Goal: Find specific page/section: Find specific page/section

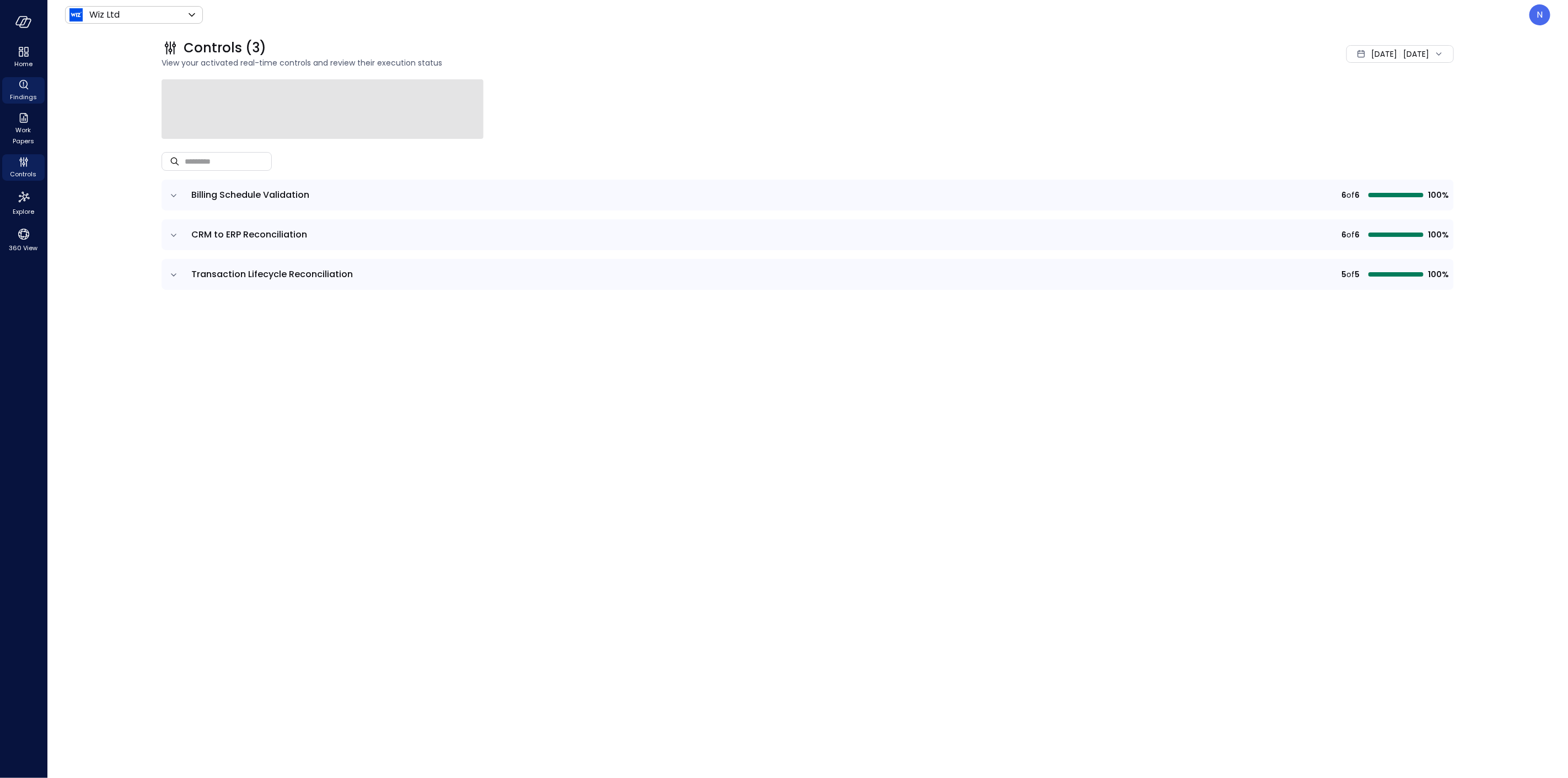
click at [26, 90] on icon "Findings" at bounding box center [24, 85] width 13 height 13
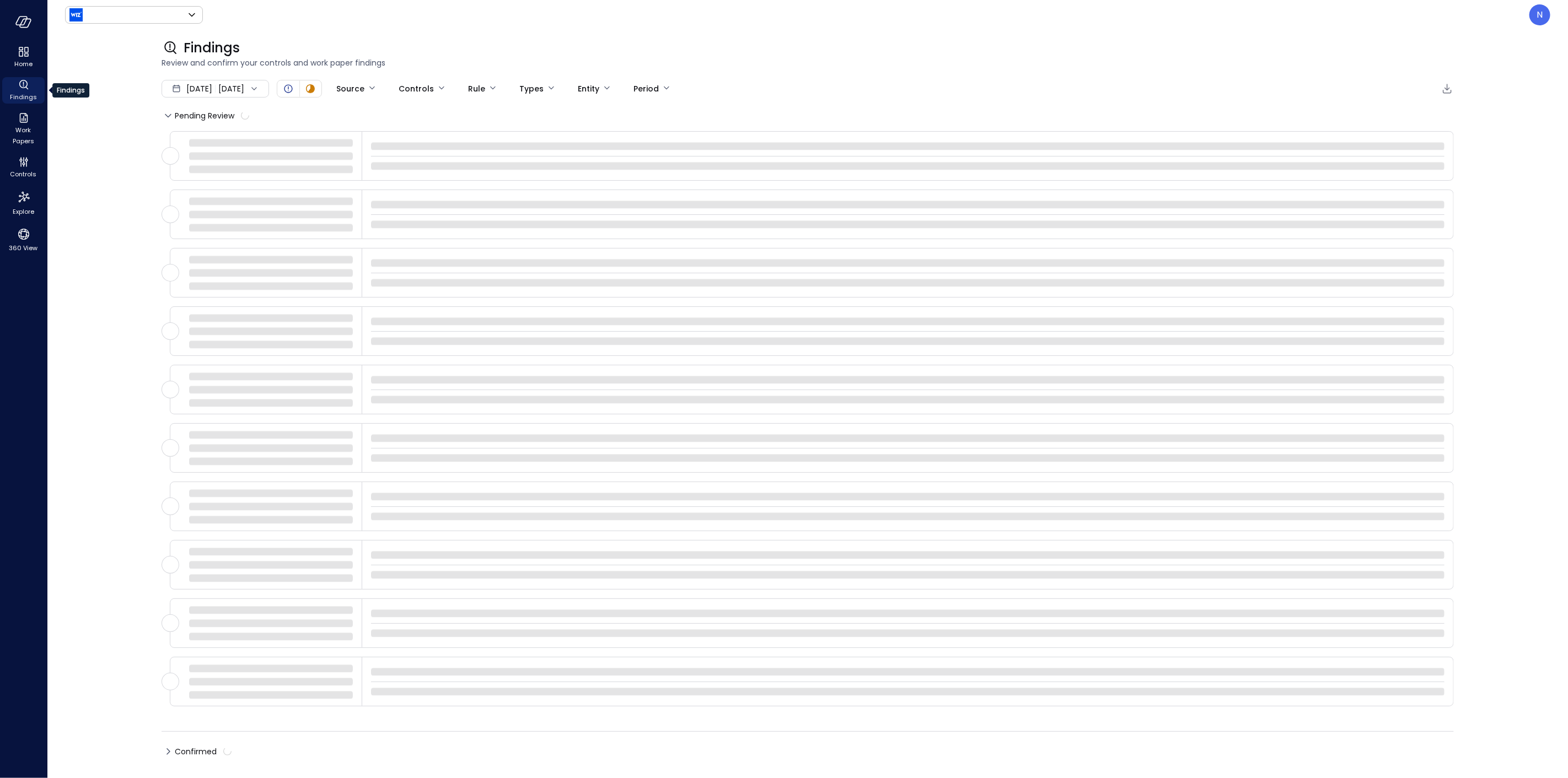
type input "******"
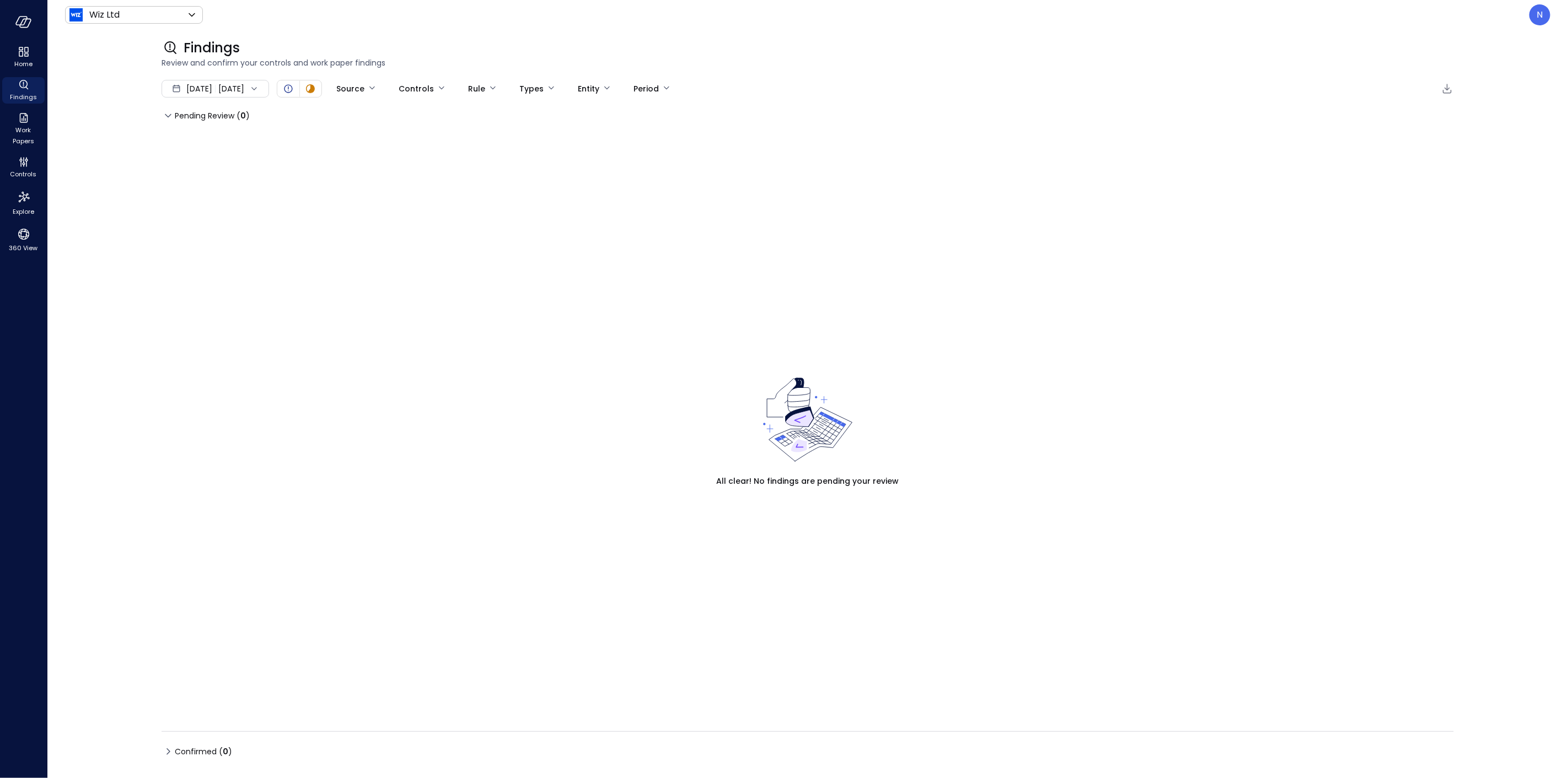
drag, startPoint x: 144, startPoint y: 183, endPoint x: 135, endPoint y: 175, distance: 12.0
click at [139, 179] on div "Wiz Ltd ****** ​ N Findings Review and confirm your controls and work paper fin…" at bounding box center [807, 389] width 1520 height 778
click at [12, 67] on div "Home" at bounding box center [23, 57] width 42 height 26
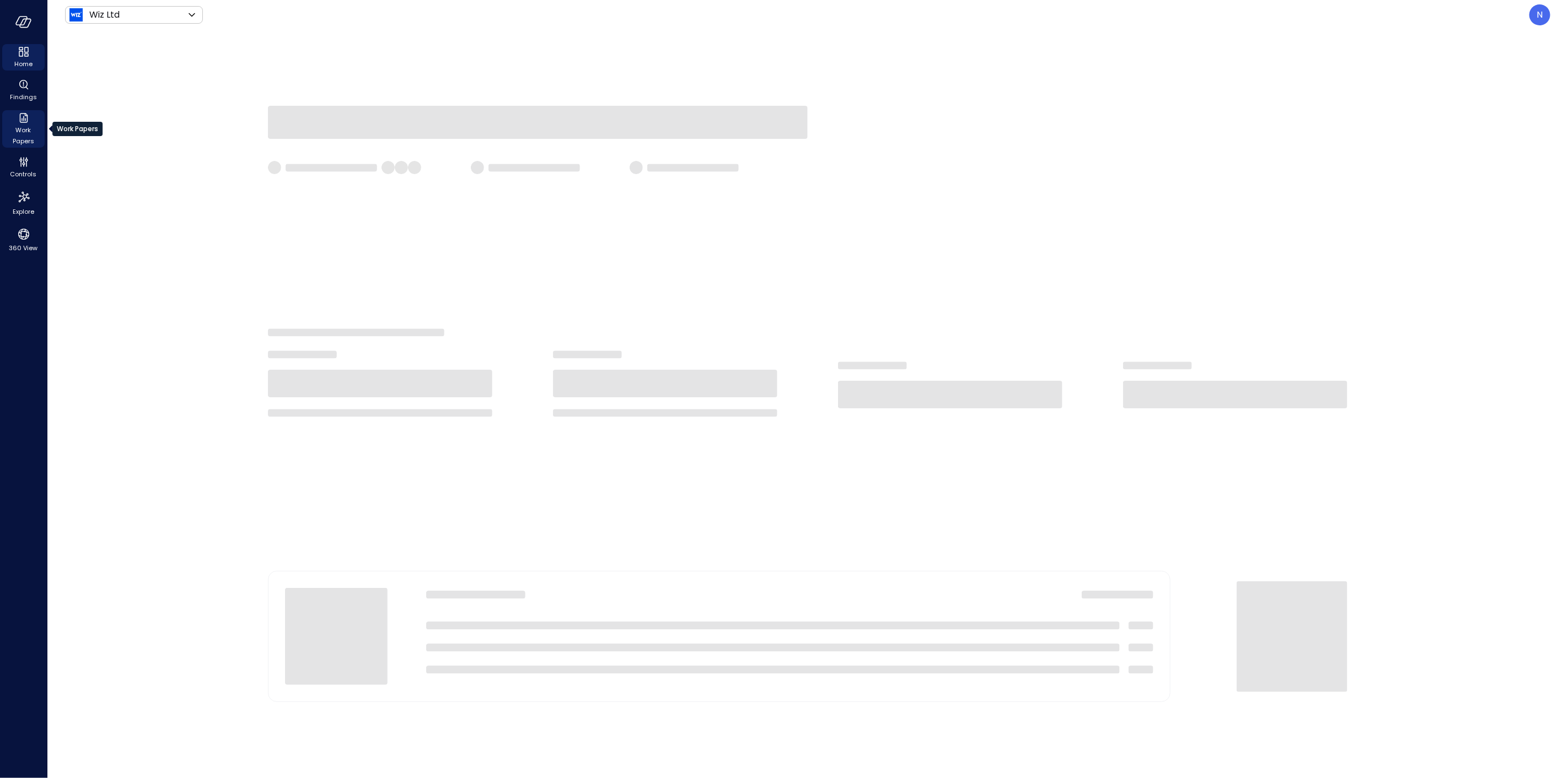
click at [20, 125] on span "Work Papers" at bounding box center [24, 136] width 33 height 22
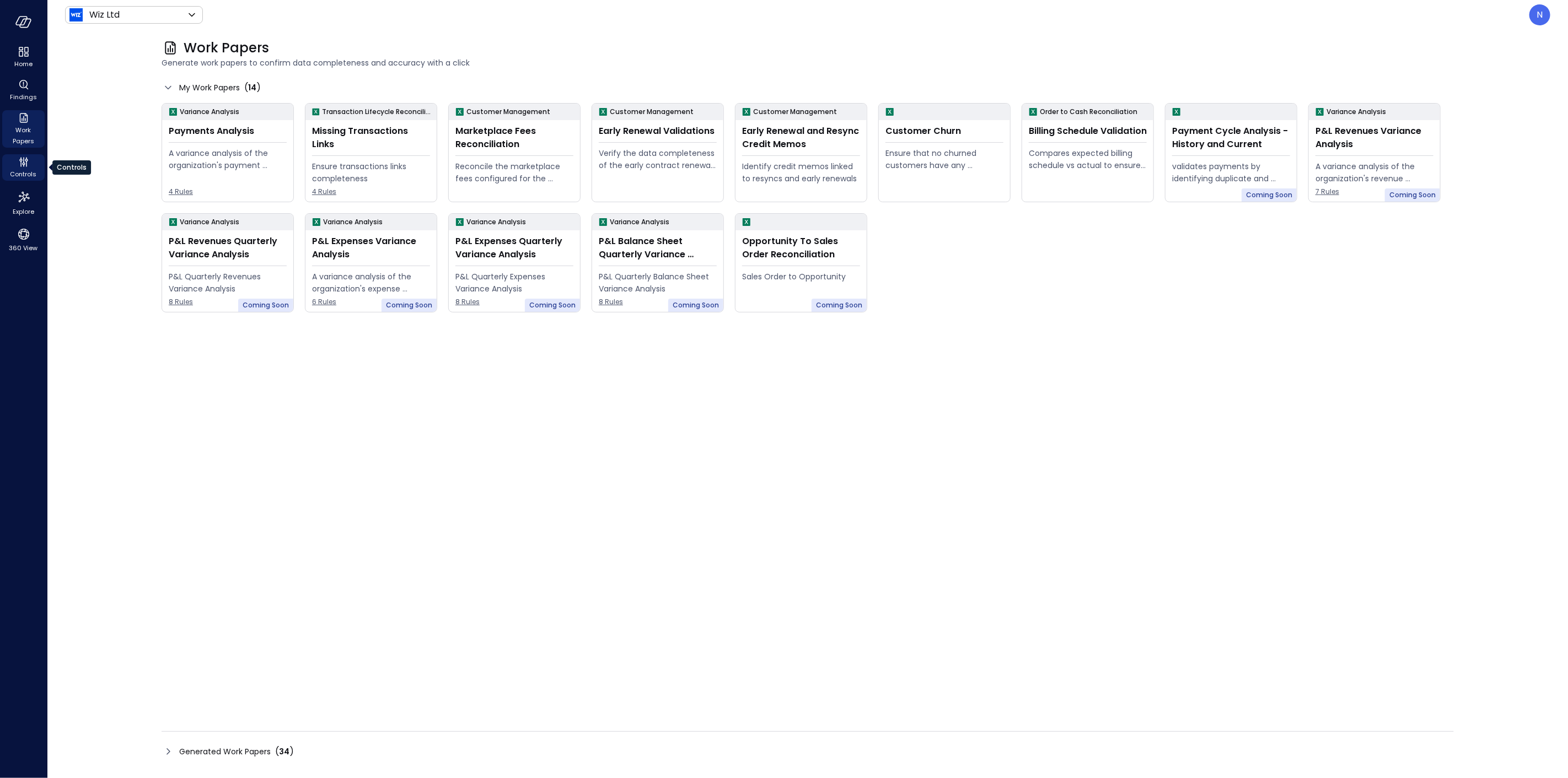
click at [10, 175] on span "Controls" at bounding box center [24, 175] width 26 height 11
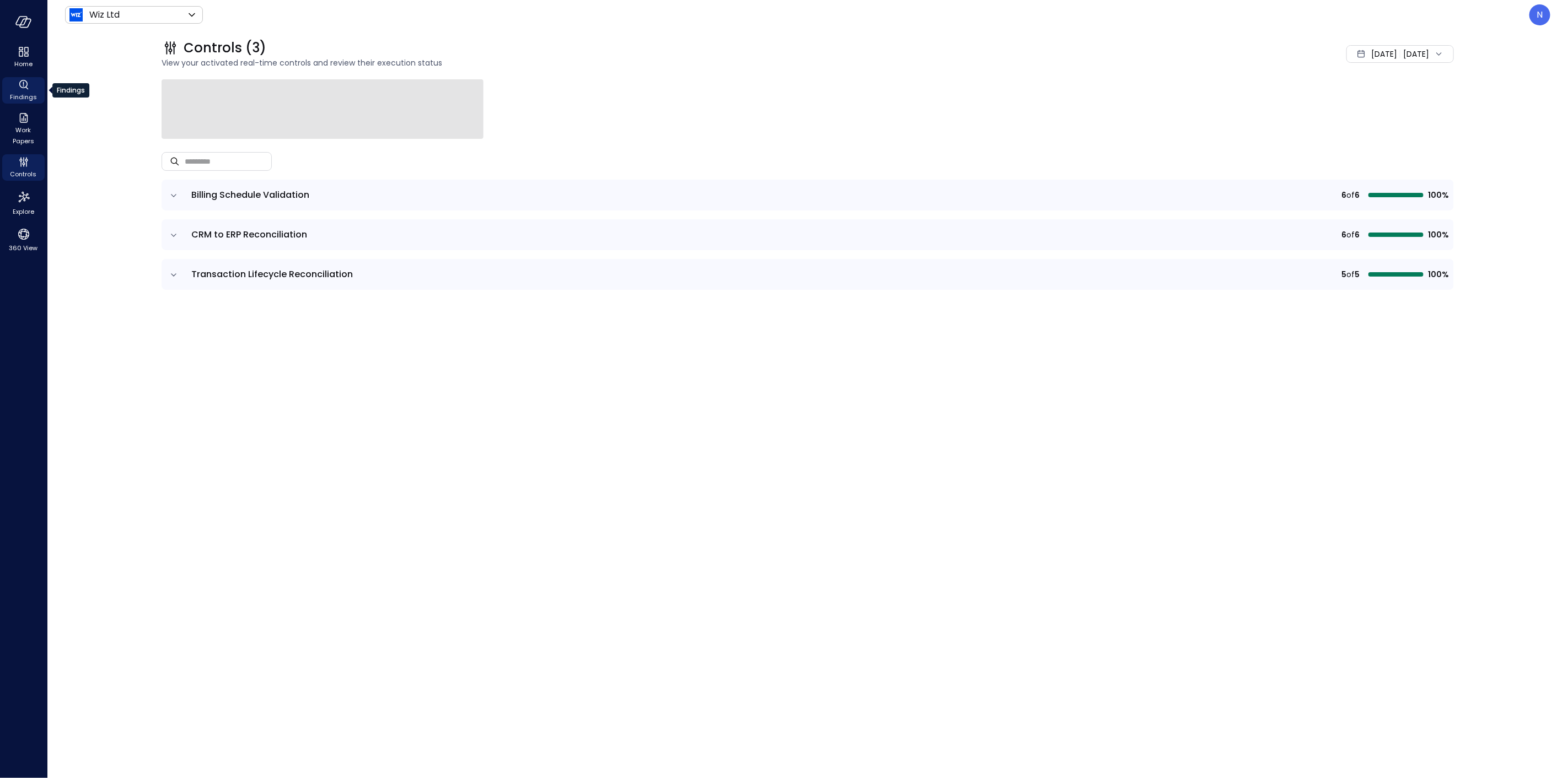
click at [25, 79] on icon "Findings" at bounding box center [24, 85] width 13 height 13
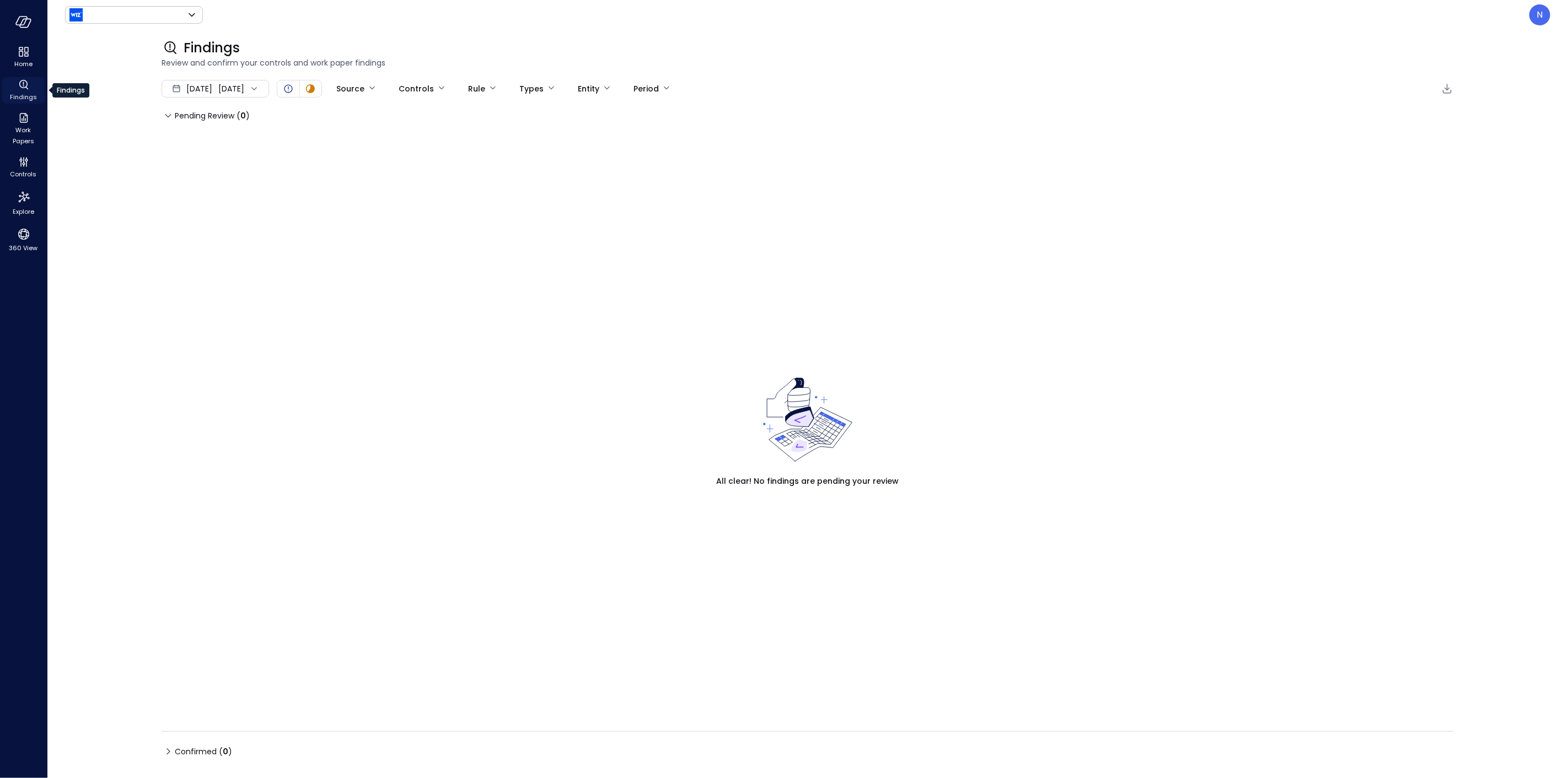
type input "******"
drag, startPoint x: 597, startPoint y: 281, endPoint x: 581, endPoint y: 278, distance: 16.3
click at [592, 281] on div "Pending Review ( 0 ) All clear! No findings are pending your review" at bounding box center [807, 414] width 1292 height 613
click at [222, 138] on div "Pending Review ( 0 ) All clear! No findings are pending your review" at bounding box center [807, 414] width 1292 height 613
click at [29, 127] on span "Work Papers" at bounding box center [24, 136] width 33 height 22
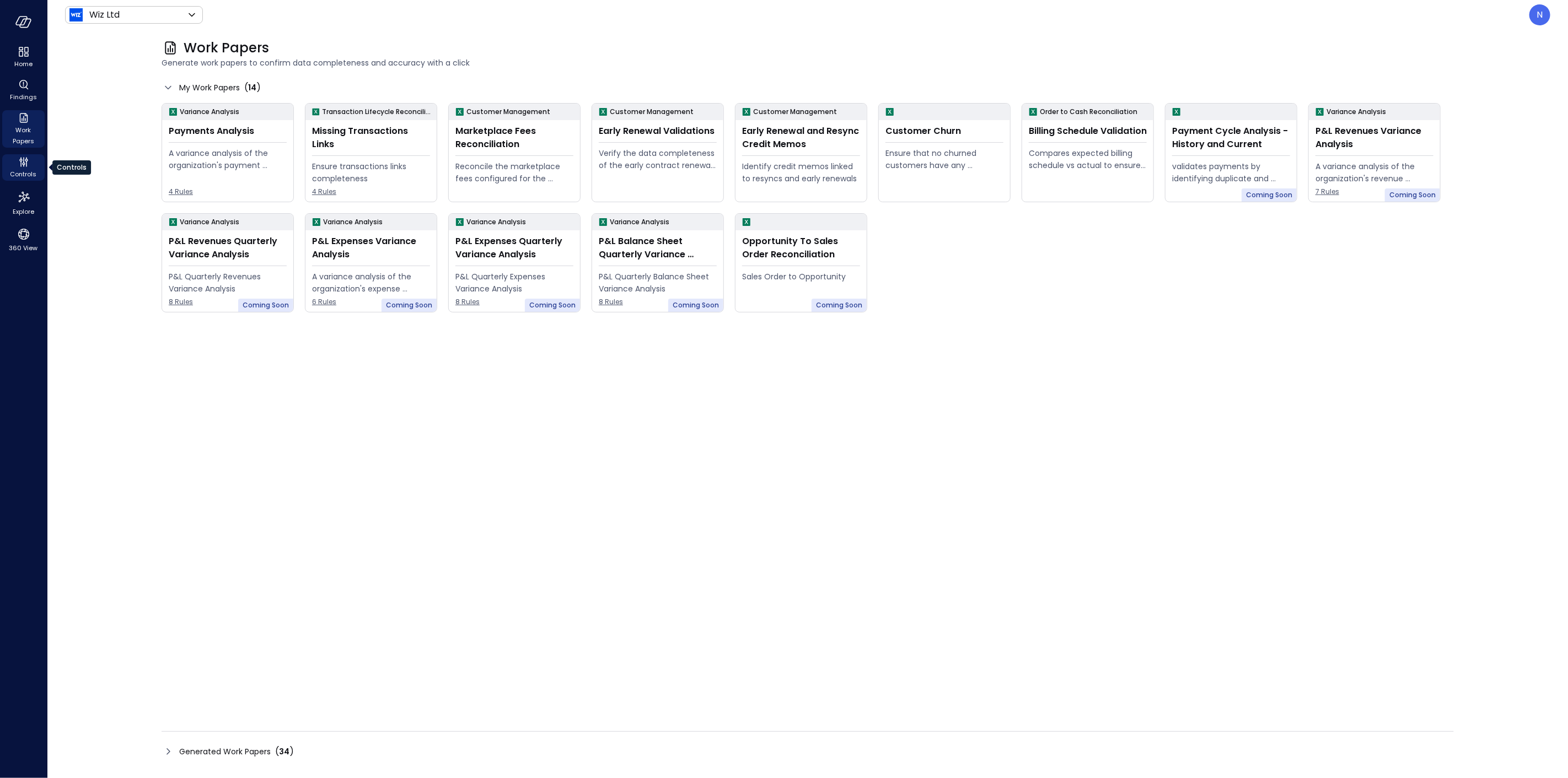
click at [35, 156] on div "Controls" at bounding box center [23, 168] width 42 height 26
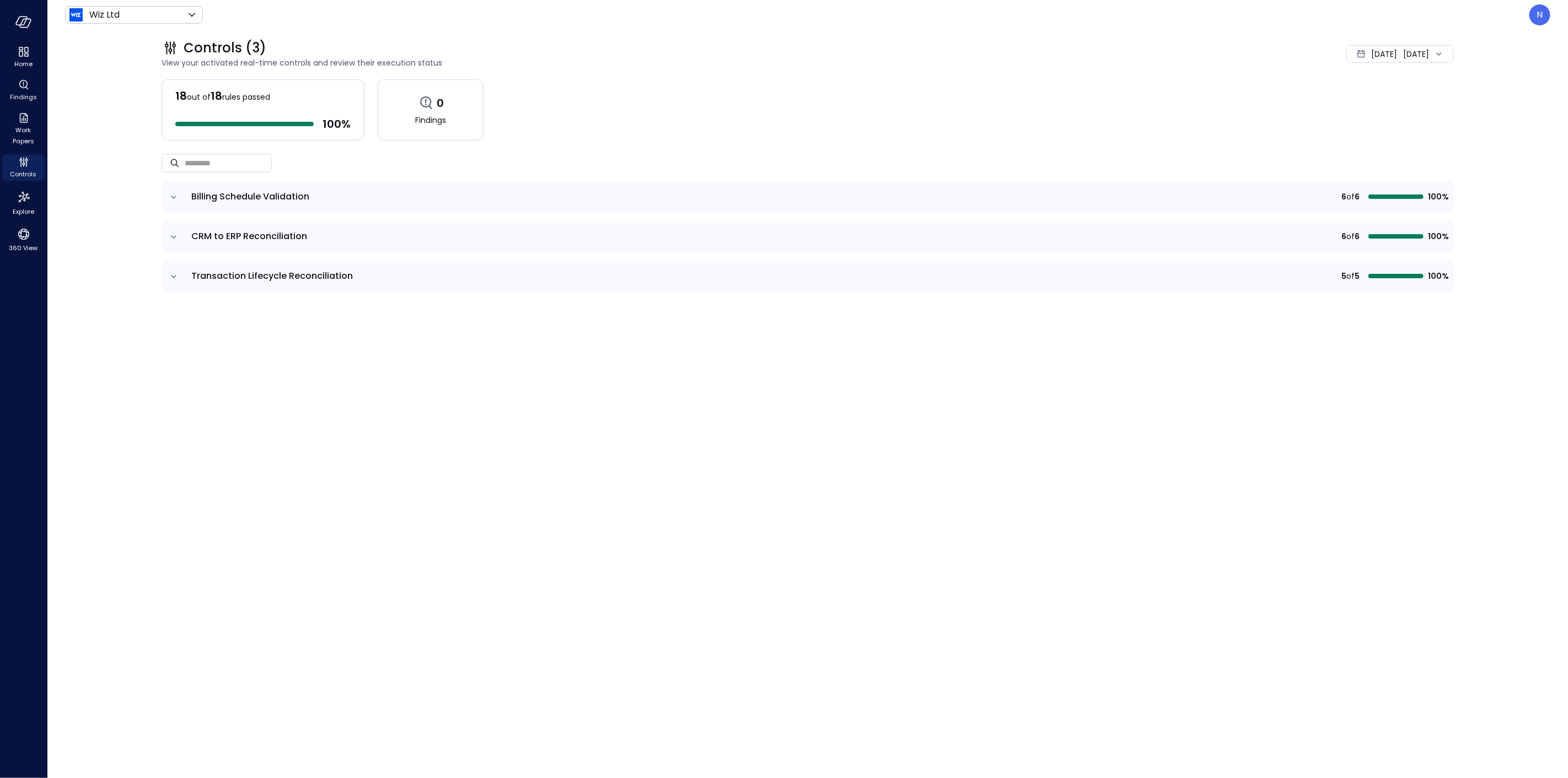
click at [417, 193] on span "Billing Schedule Validation" at bounding box center [562, 196] width 741 height 13
click at [24, 83] on icon "Findings" at bounding box center [24, 85] width 13 height 13
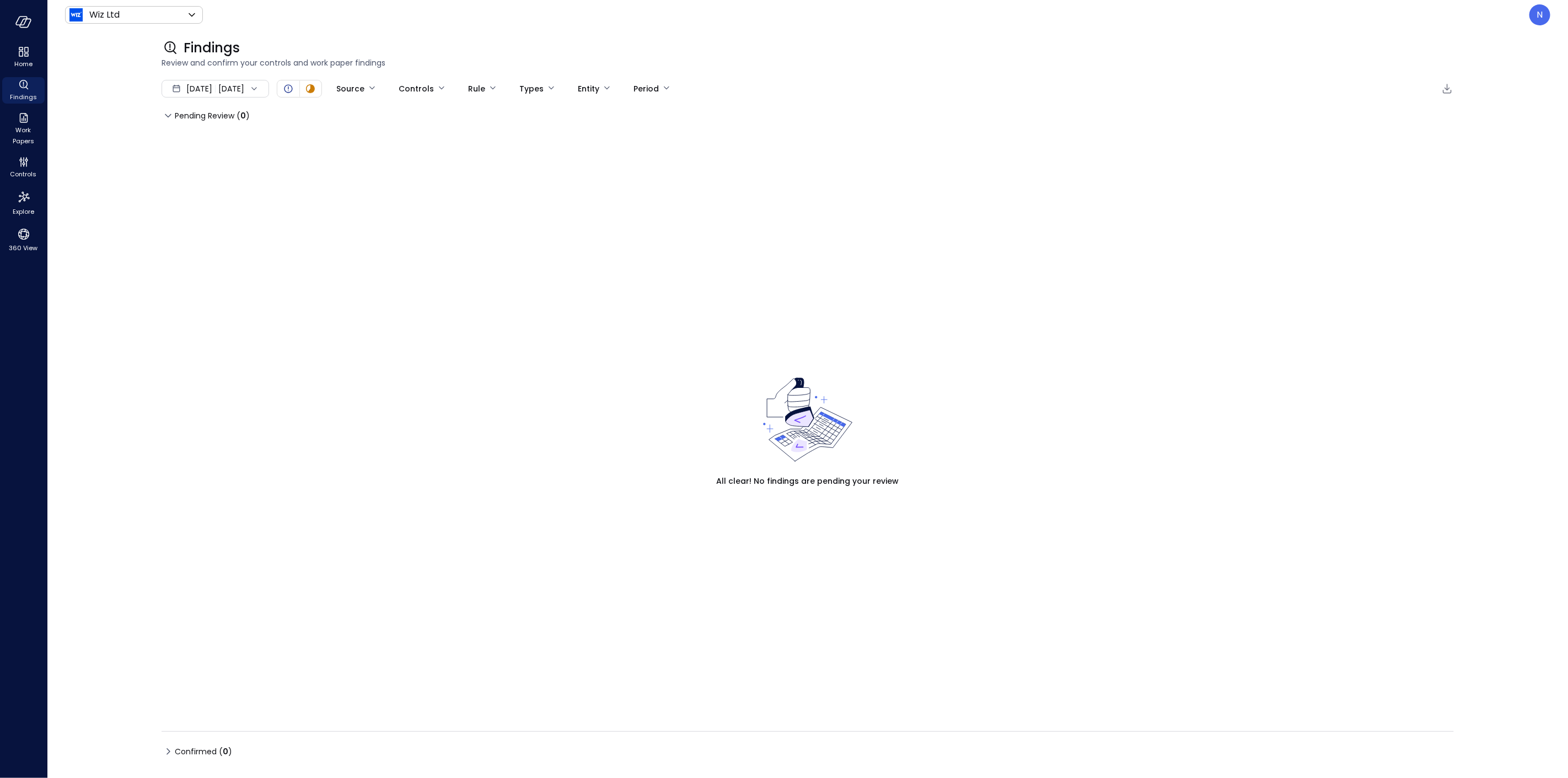
click at [257, 141] on div "Pending Review ( 0 ) All clear! No findings are pending your review" at bounding box center [807, 414] width 1292 height 613
click at [211, 113] on span "Pending Review ( 0 )" at bounding box center [212, 115] width 75 height 17
click at [266, 89] on div "[DATE] [DATE]" at bounding box center [215, 88] width 108 height 17
click at [348, 121] on div "Pending Review ( 0 )" at bounding box center [807, 115] width 1292 height 17
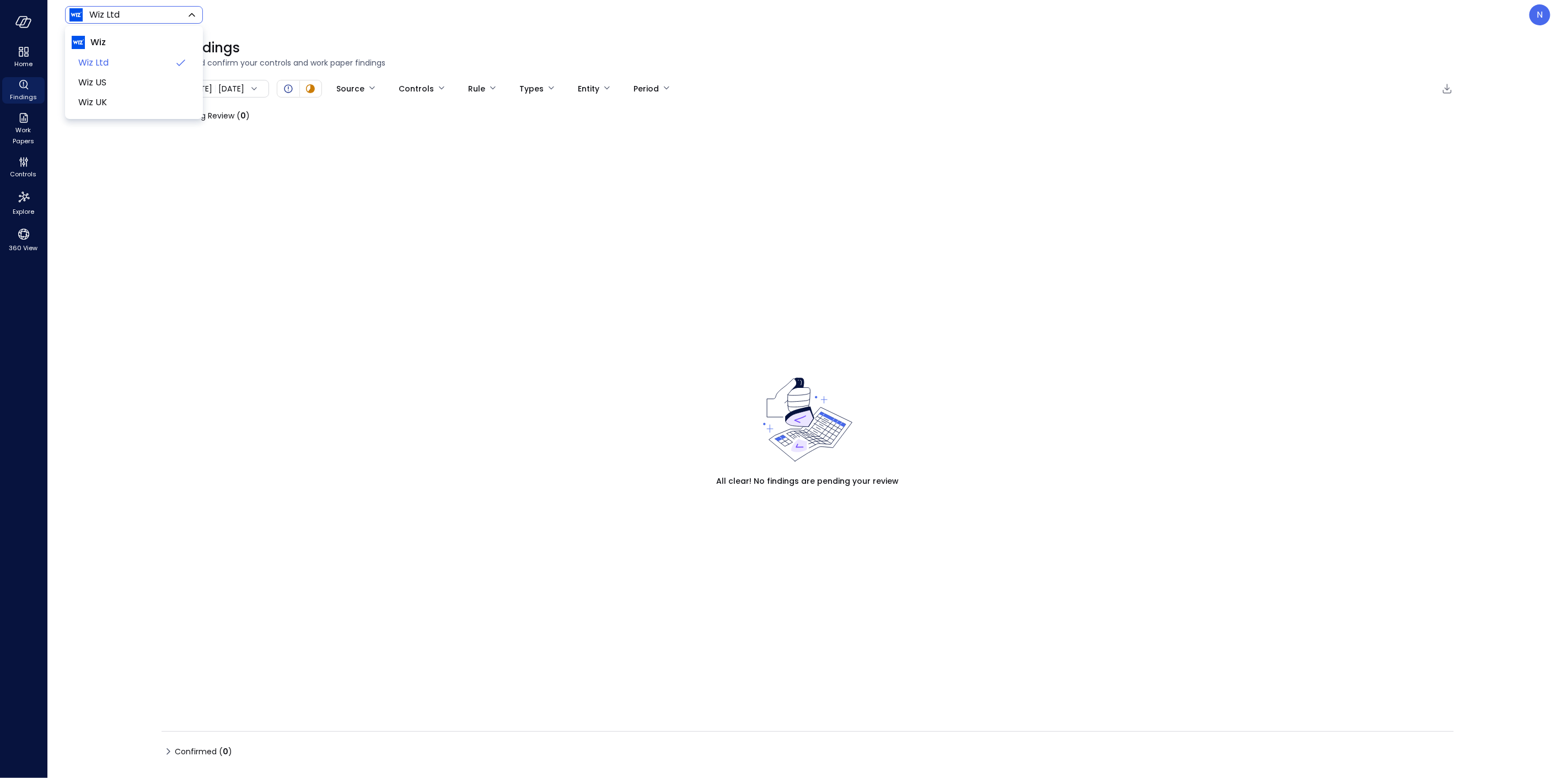
click at [113, 15] on body "Home Findings Work Papers Controls Explore 360 View Wiz Ltd ****** ​ N Findings…" at bounding box center [784, 389] width 1568 height 778
click at [108, 87] on span "Wiz US" at bounding box center [133, 82] width 109 height 13
type input "******"
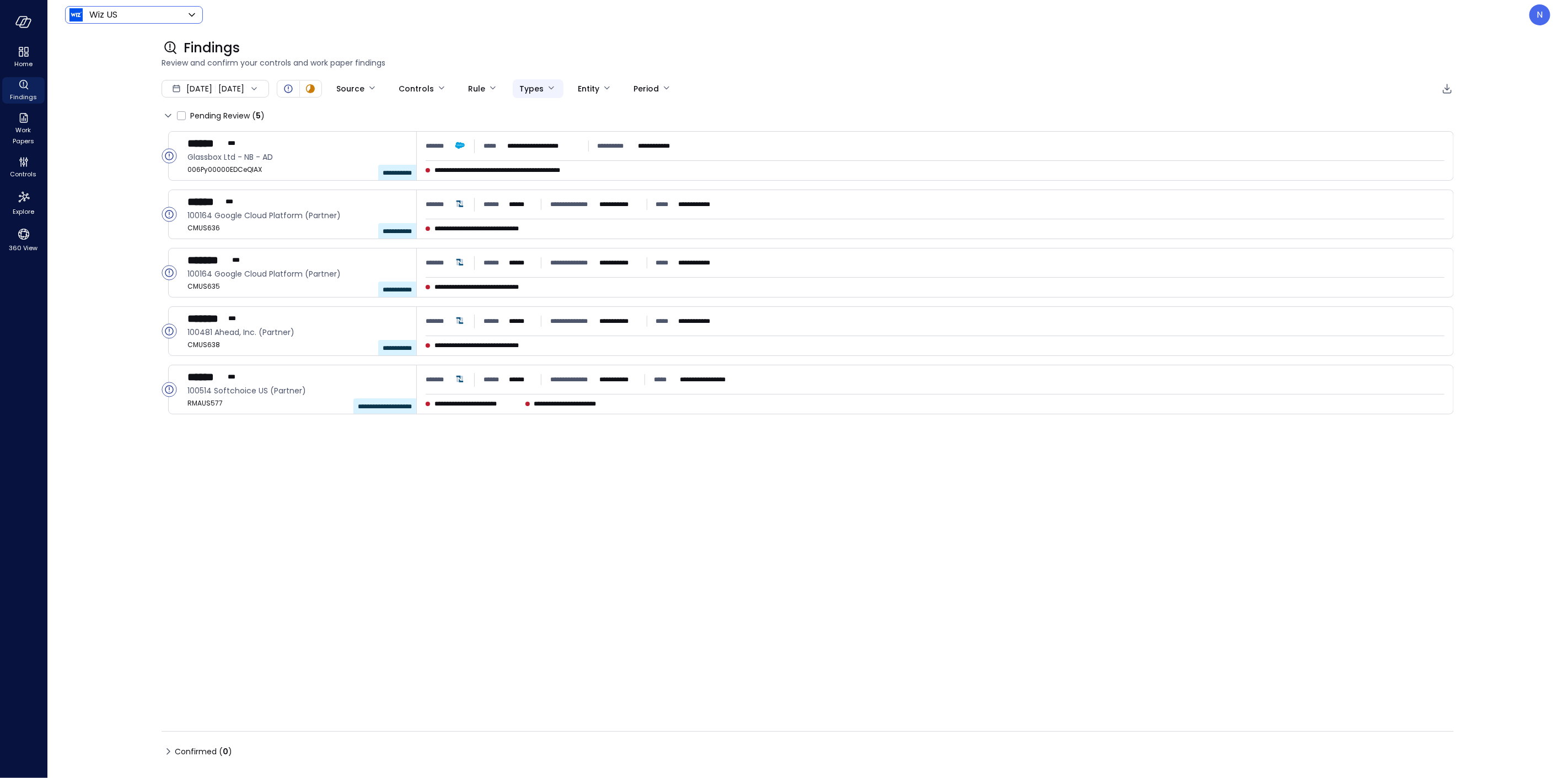
click at [555, 95] on body "**********" at bounding box center [784, 389] width 1568 height 778
click at [563, 26] on div at bounding box center [784, 389] width 1568 height 778
click at [525, 83] on body "**********" at bounding box center [784, 389] width 1568 height 778
click at [559, 42] on div at bounding box center [784, 389] width 1568 height 778
click at [240, 92] on div "[DATE] [DATE]" at bounding box center [215, 88] width 108 height 17
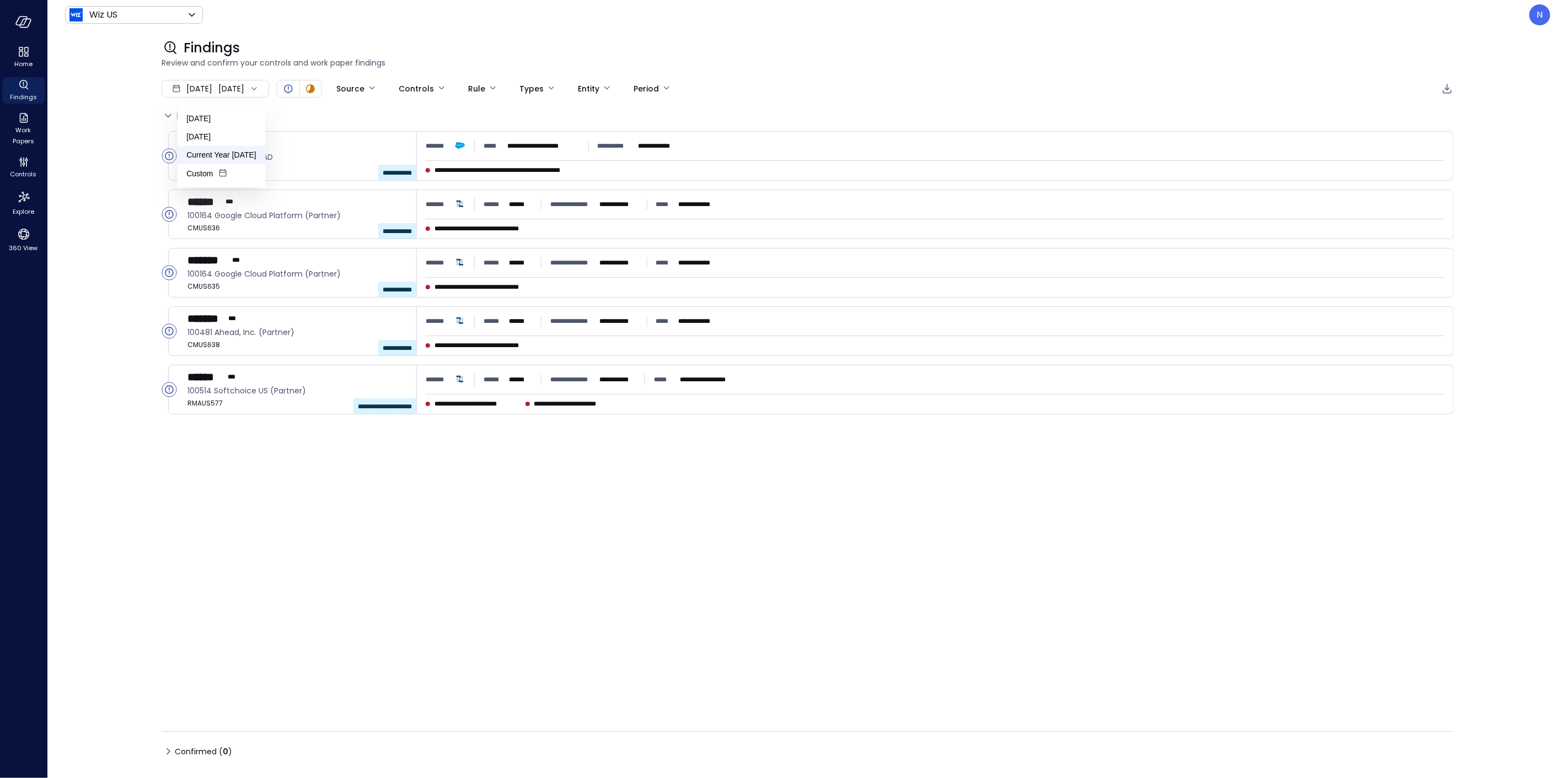
click at [213, 155] on li "Current Year [DATE]" at bounding box center [221, 155] width 88 height 18
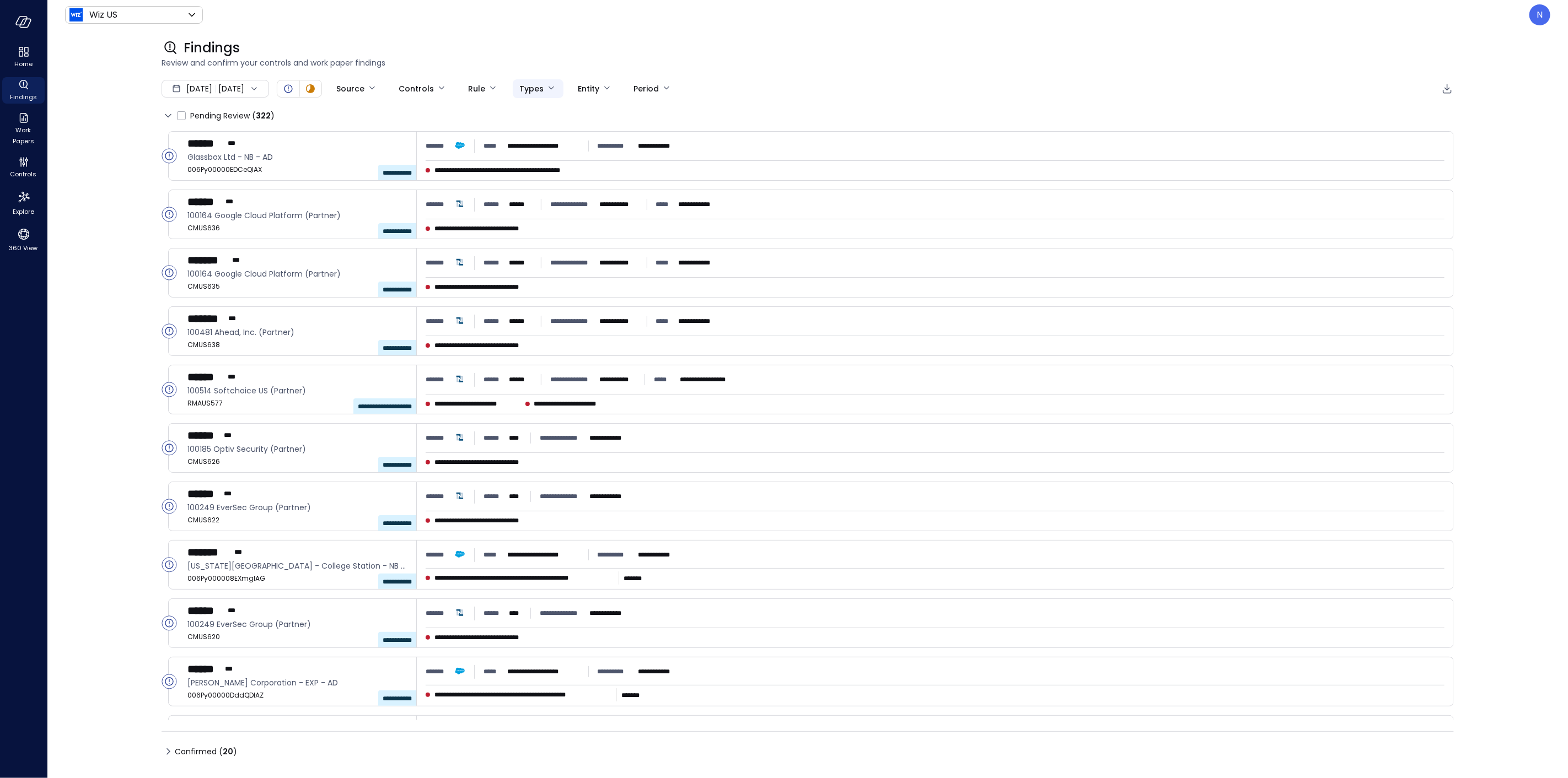
click at [565, 87] on body "**********" at bounding box center [784, 389] width 1568 height 778
click at [95, 122] on div at bounding box center [784, 389] width 1568 height 778
click at [28, 122] on div "​ ​ Select all Credit Memo Invoice Opportunity Payment Return Authorisation Sal…" at bounding box center [110, 110] width 220 height 220
click at [19, 124] on icon "Work Papers" at bounding box center [24, 117] width 13 height 13
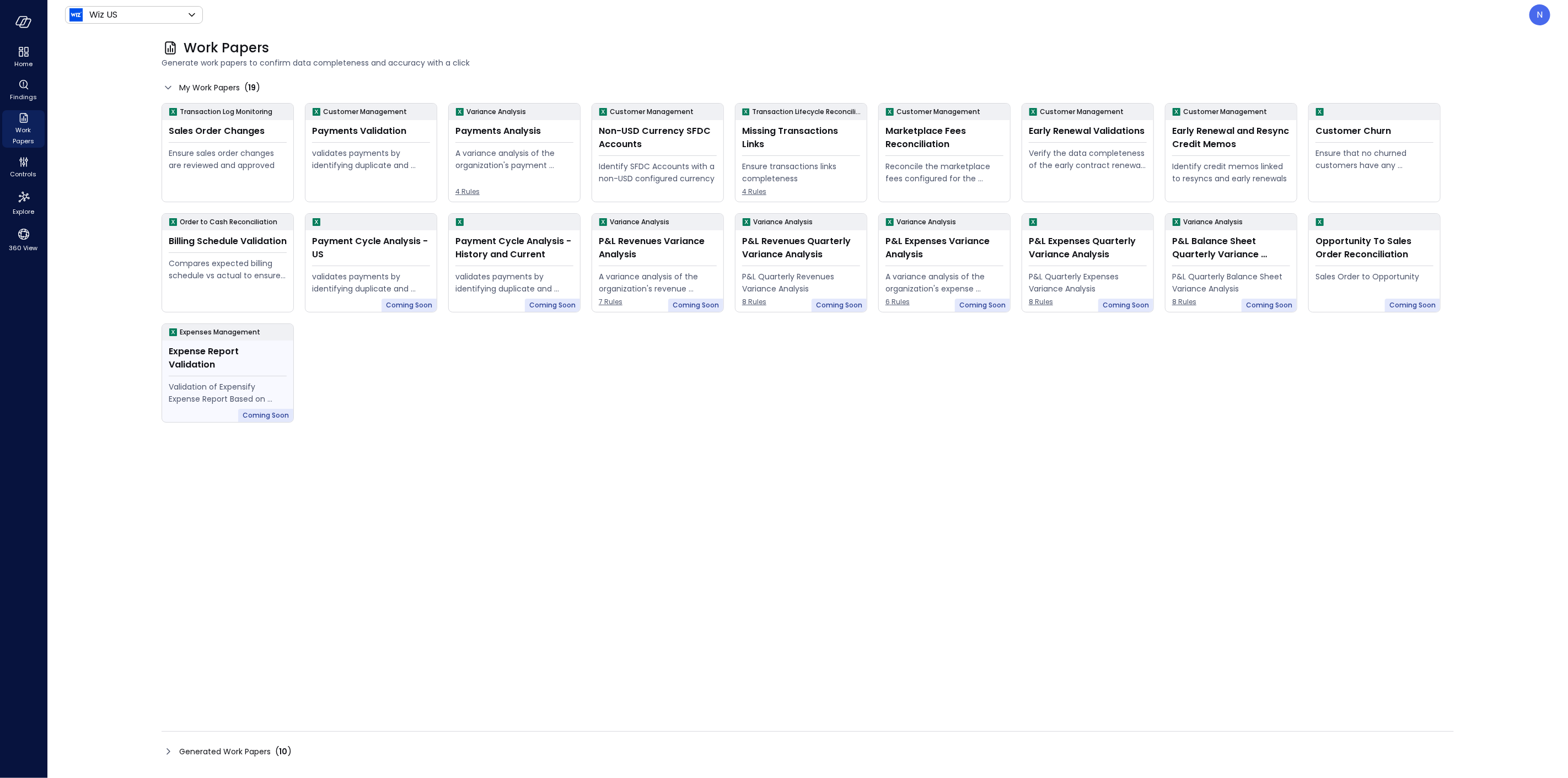
click at [220, 357] on div "Expense Report Validation" at bounding box center [228, 358] width 118 height 26
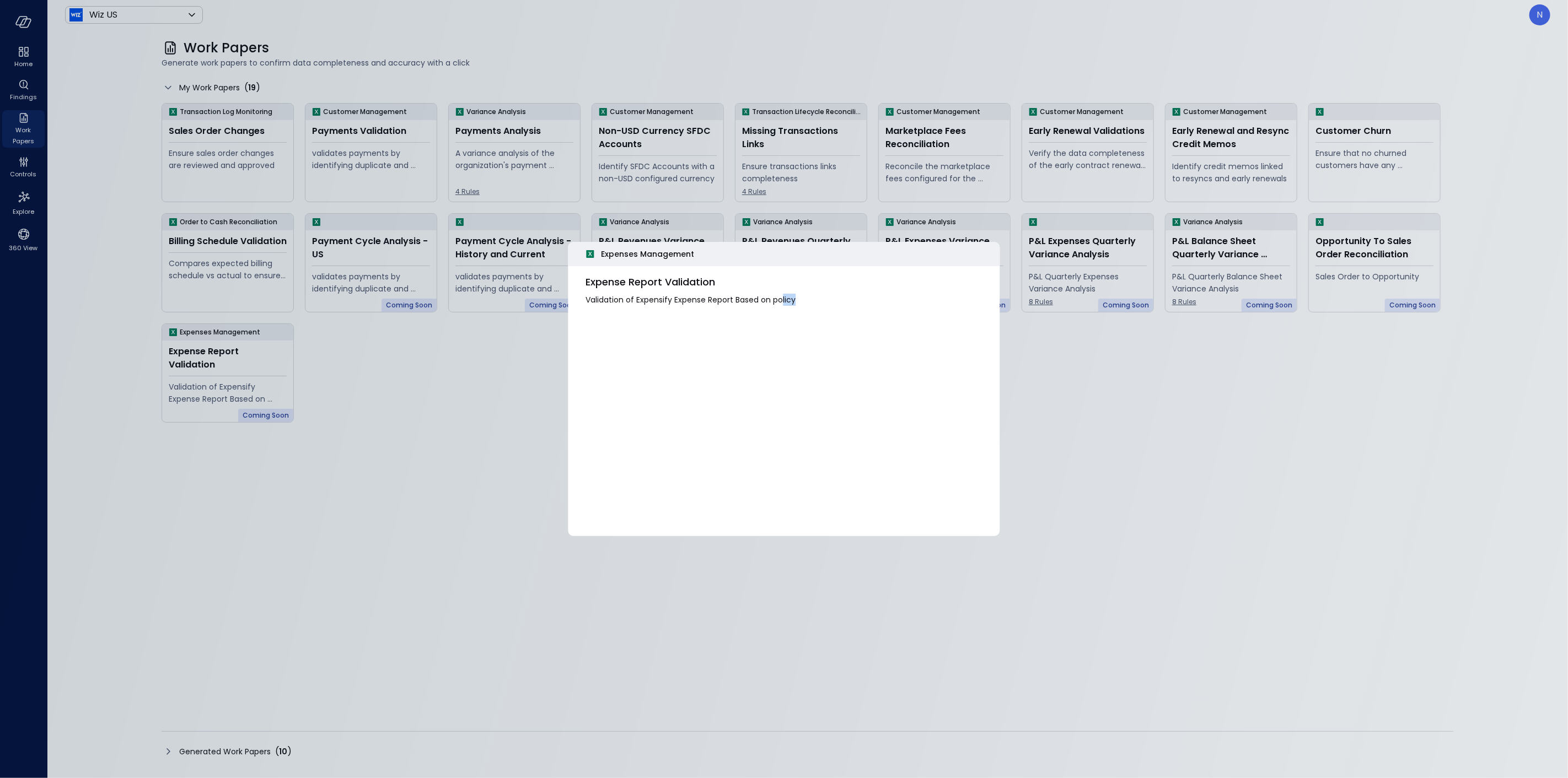
drag, startPoint x: 770, startPoint y: 305, endPoint x: 791, endPoint y: 299, distance: 21.8
click at [791, 299] on div "Expense Report Validation Validation of Expensify Expense Report Based on policy" at bounding box center [784, 304] width 432 height 76
click at [804, 299] on span "Validation of Expensify Expense Report Based on policy" at bounding box center [784, 300] width 396 height 12
drag, startPoint x: 718, startPoint y: 289, endPoint x: 706, endPoint y: 289, distance: 12.0
click at [706, 289] on div "Expense Report Validation Validation of Expensify Expense Report Based on policy" at bounding box center [784, 291] width 396 height 31
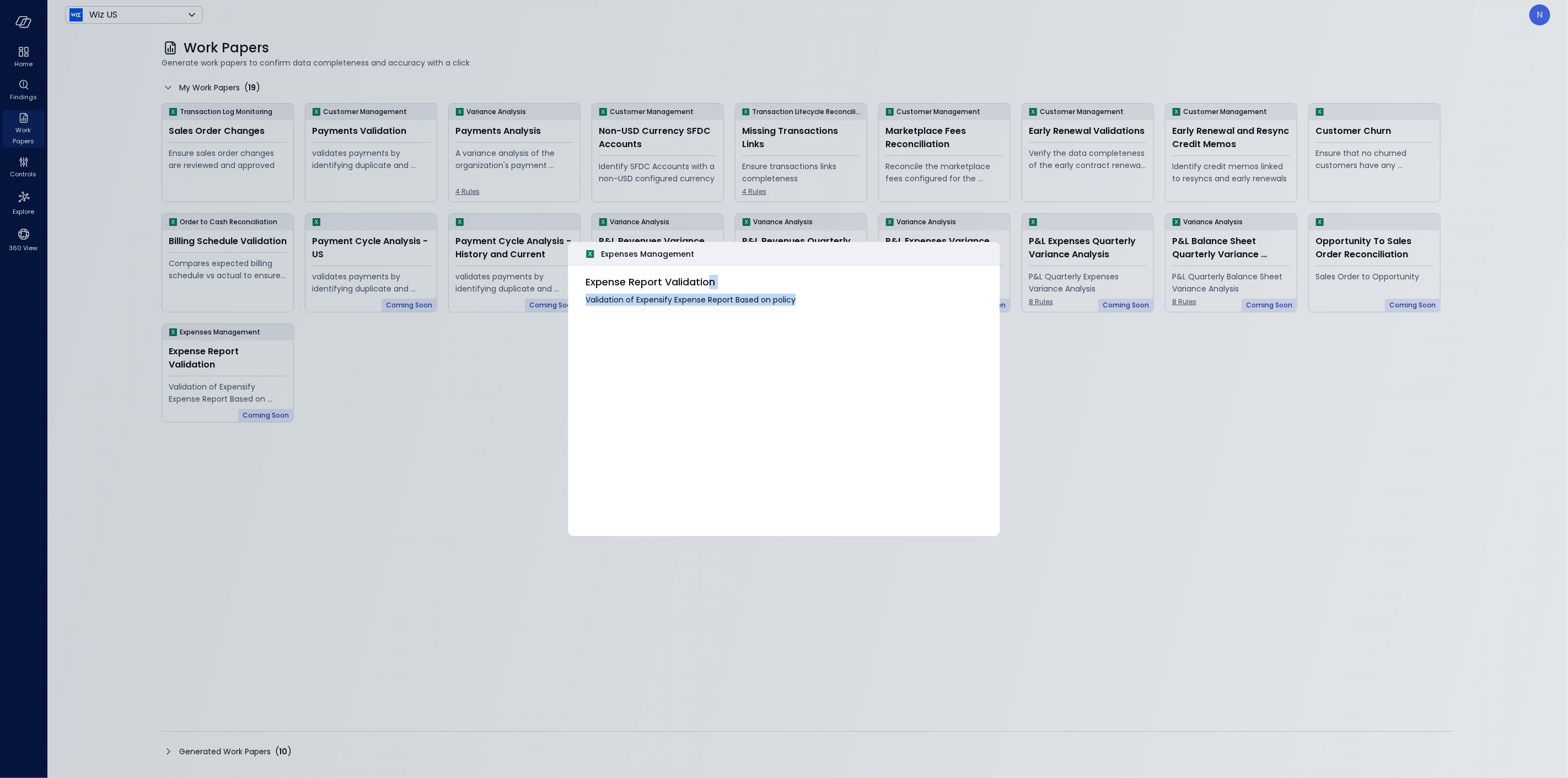
click at [706, 289] on span "Expense Report Validation" at bounding box center [784, 282] width 396 height 15
click at [877, 294] on span "Validation of Expensify Expense Report Based on policy" at bounding box center [784, 300] width 396 height 12
click at [967, 261] on div "Expenses Management" at bounding box center [784, 254] width 432 height 24
click at [1136, 442] on div at bounding box center [784, 389] width 1568 height 778
